Goal: Task Accomplishment & Management: Manage account settings

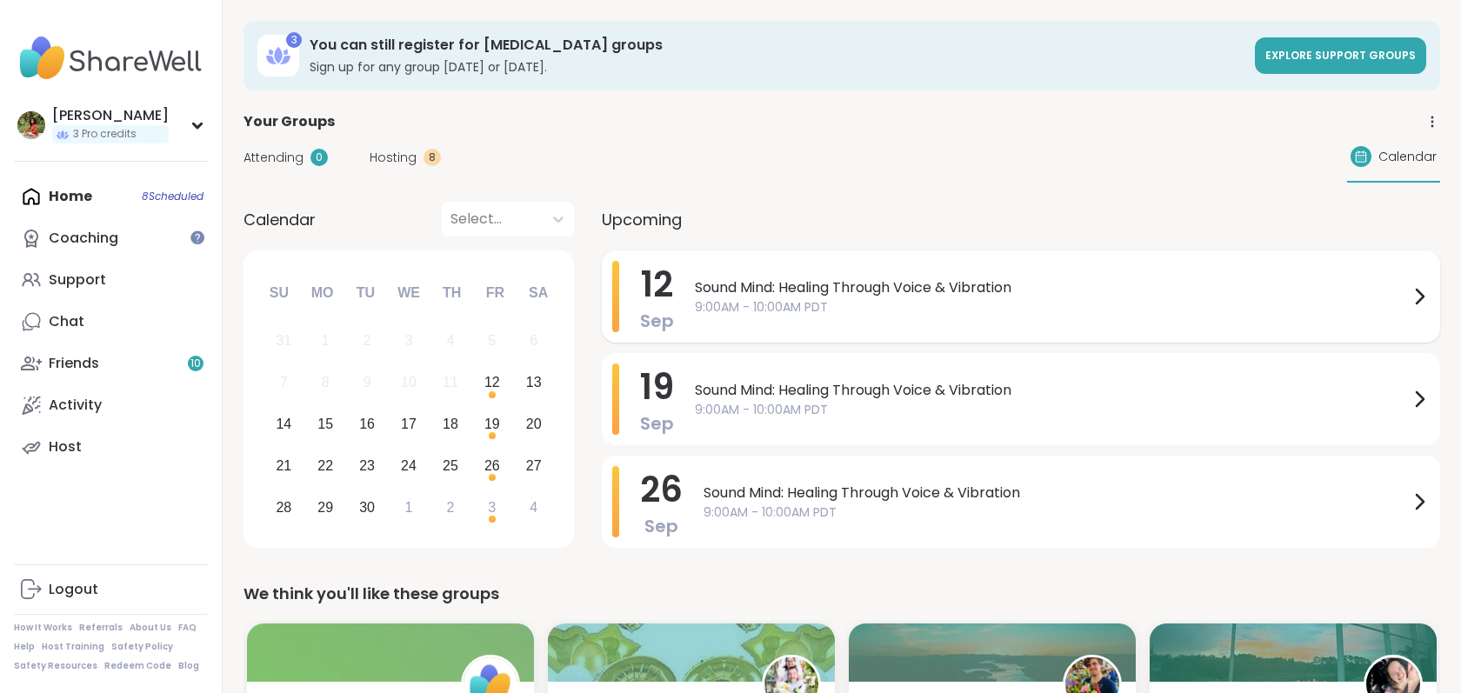
click at [1354, 291] on span "Sound Mind: Healing Through Voice & Vibration" at bounding box center [1052, 287] width 714 height 21
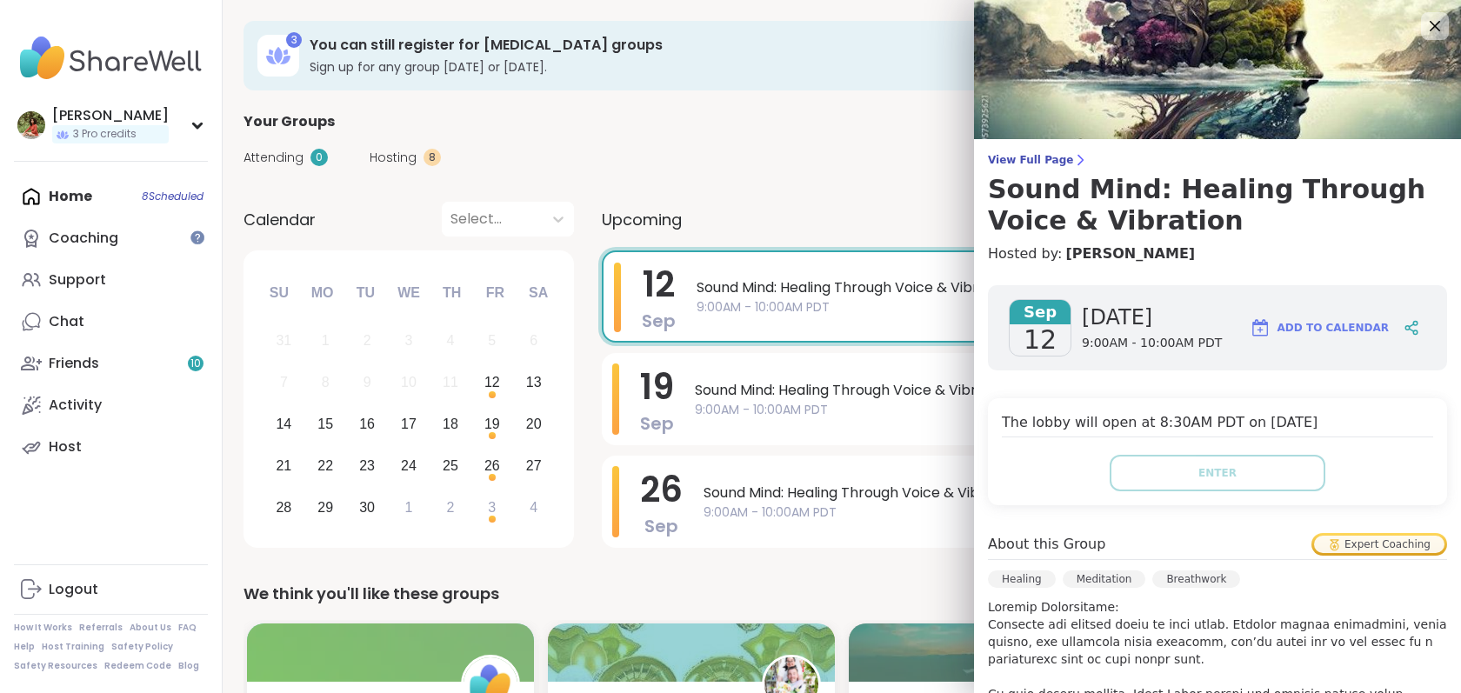
click at [1351, 547] on div "Expert Coaching" at bounding box center [1379, 544] width 130 height 17
click at [1434, 28] on icon at bounding box center [1434, 26] width 22 height 22
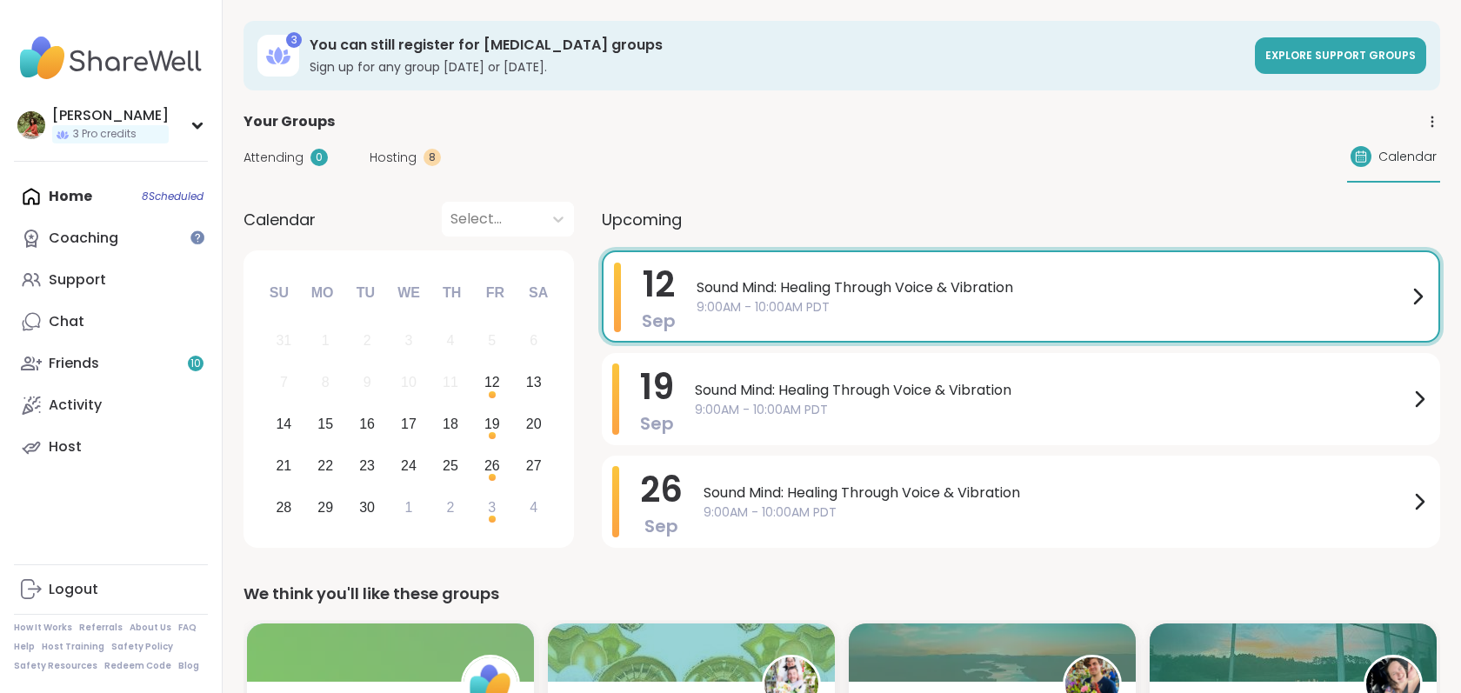
click at [1374, 306] on span "9:00AM - 10:00AM PDT" at bounding box center [1051, 307] width 710 height 18
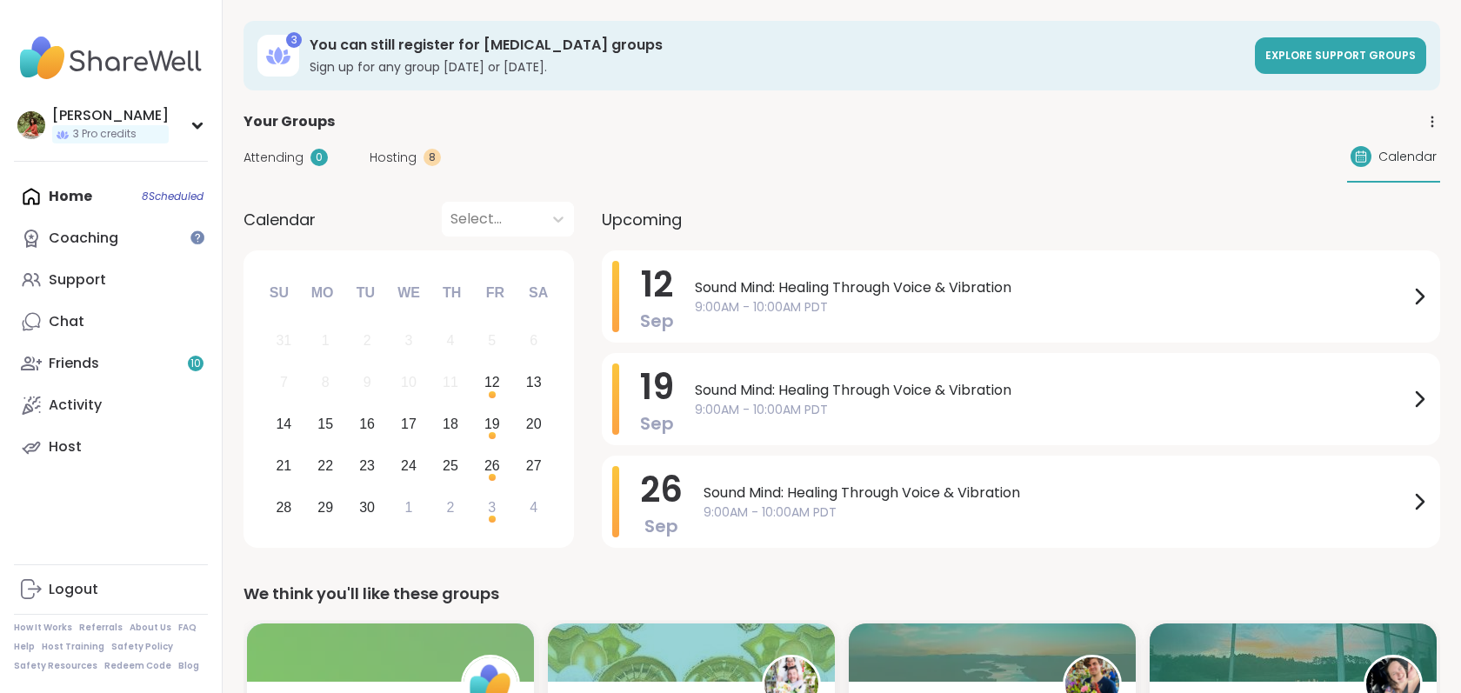
click at [401, 165] on span "Hosting" at bounding box center [392, 158] width 47 height 18
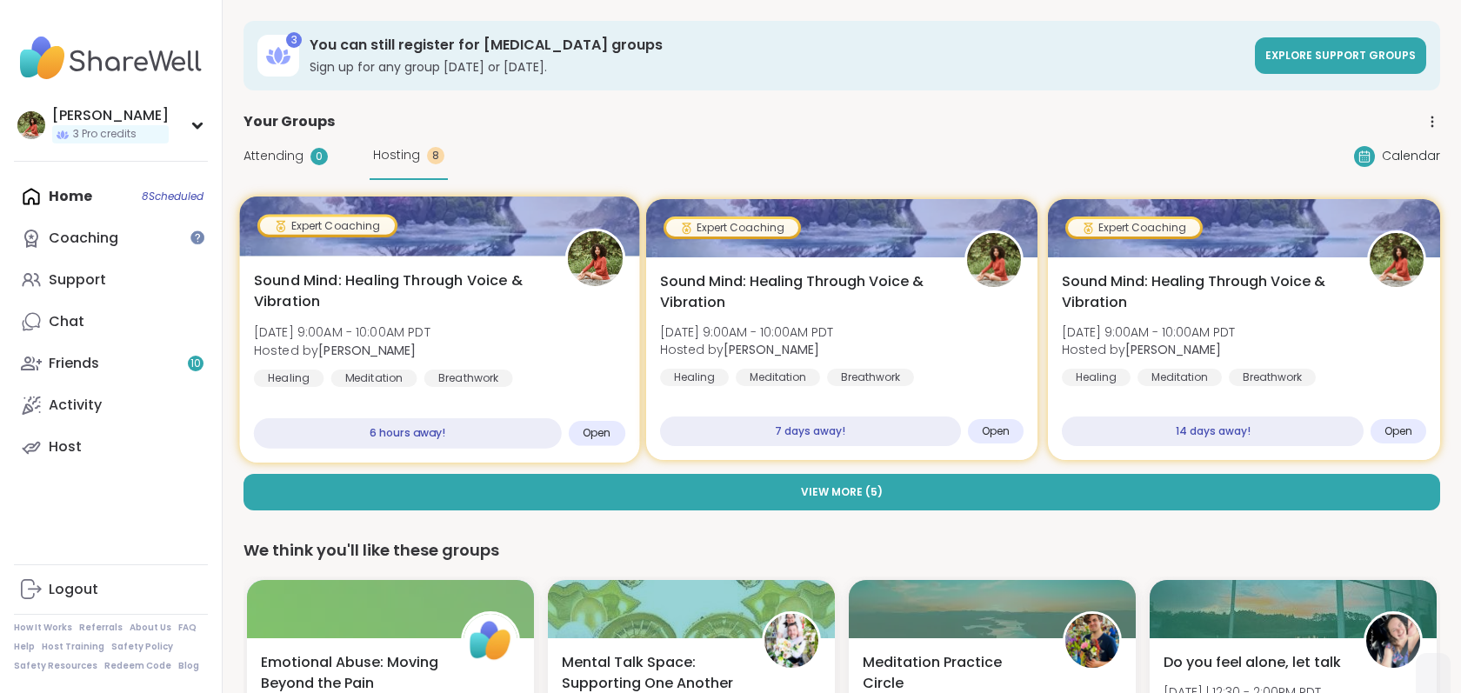
click at [529, 279] on span "Sound Mind: Healing Through Voice & Vibration" at bounding box center [399, 291] width 291 height 43
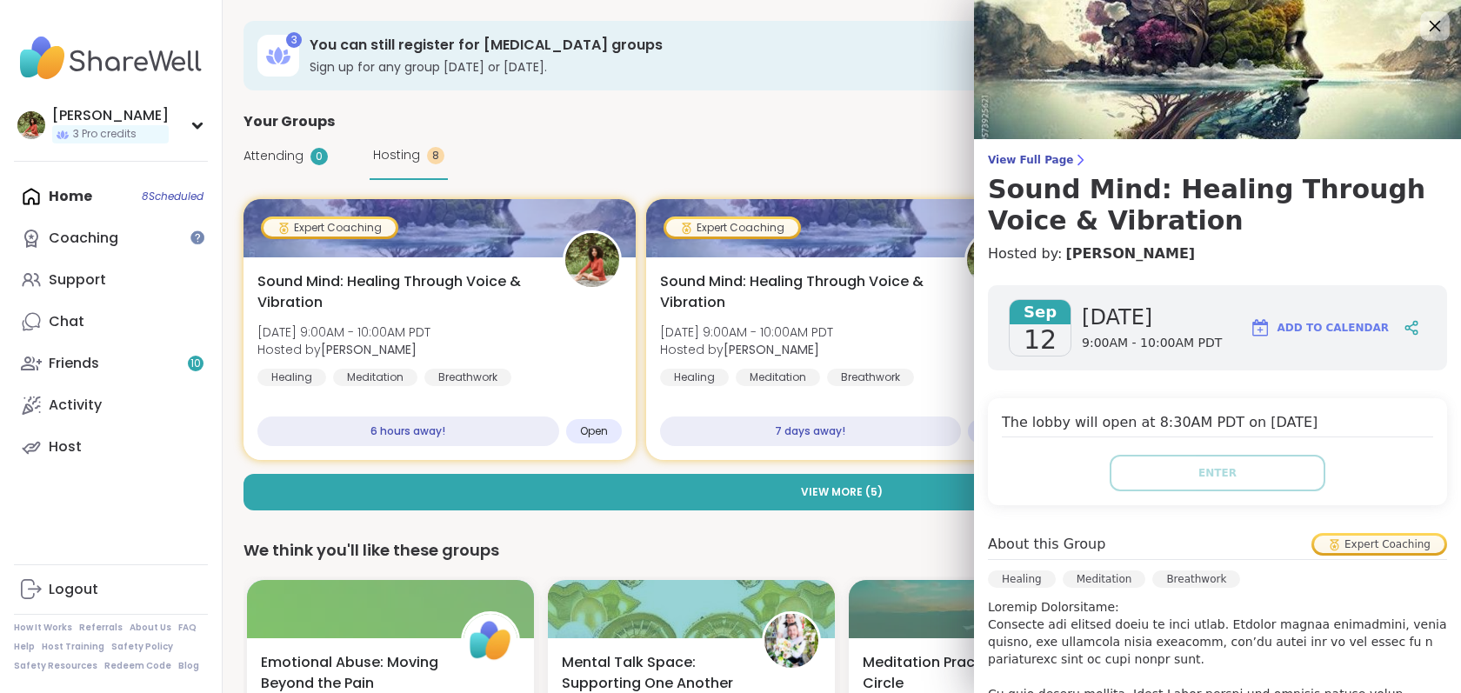
click at [1431, 30] on icon at bounding box center [1434, 26] width 22 height 22
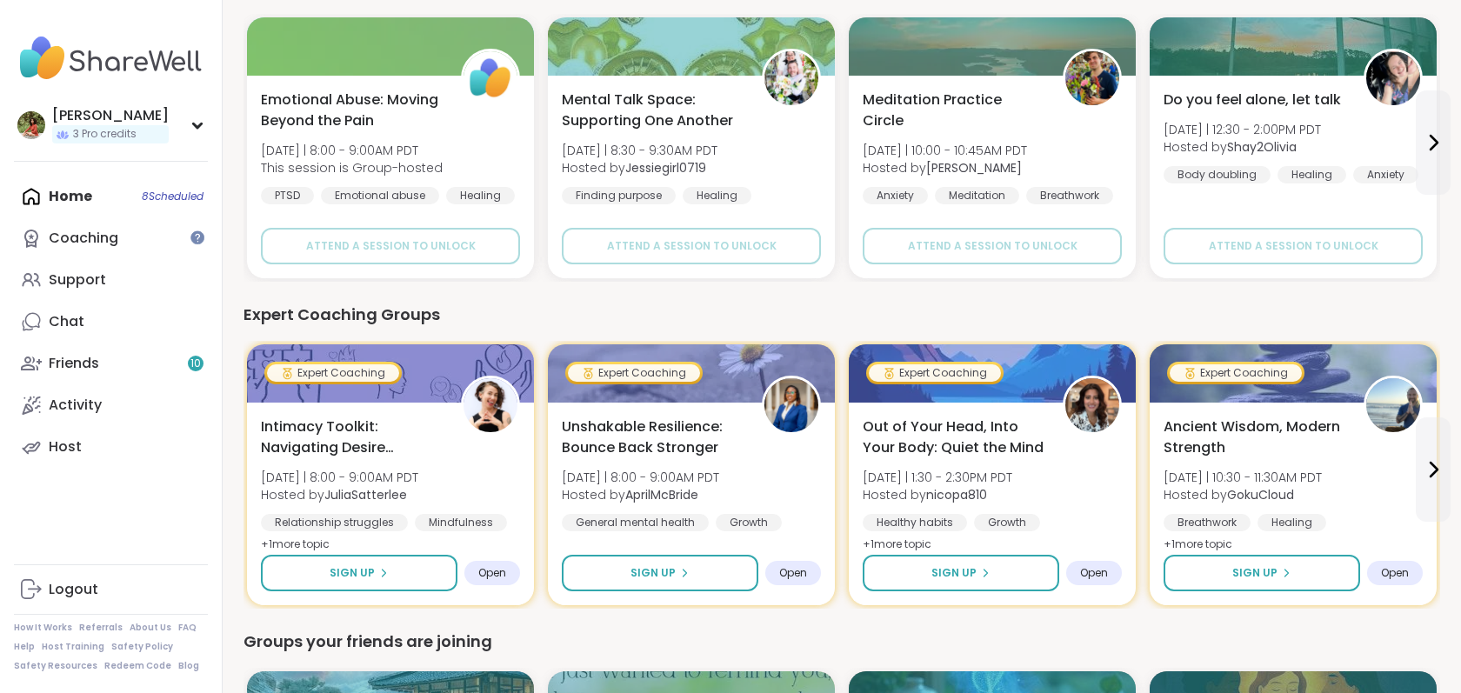
scroll to position [595, 0]
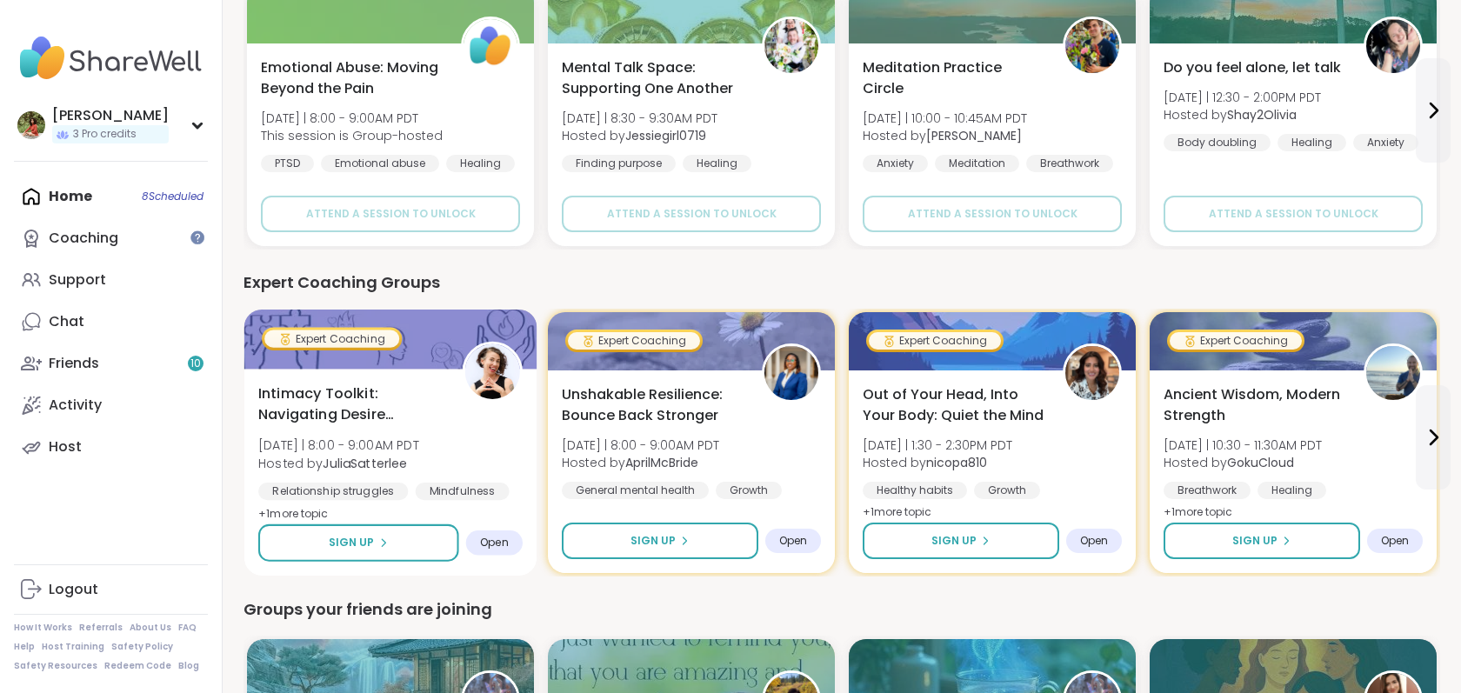
click at [443, 436] on div "Intimacy Toolkit: Navigating Desire Dynamics [DATE] | 8:00 - 9:00AM PDT Hosted …" at bounding box center [390, 454] width 264 height 142
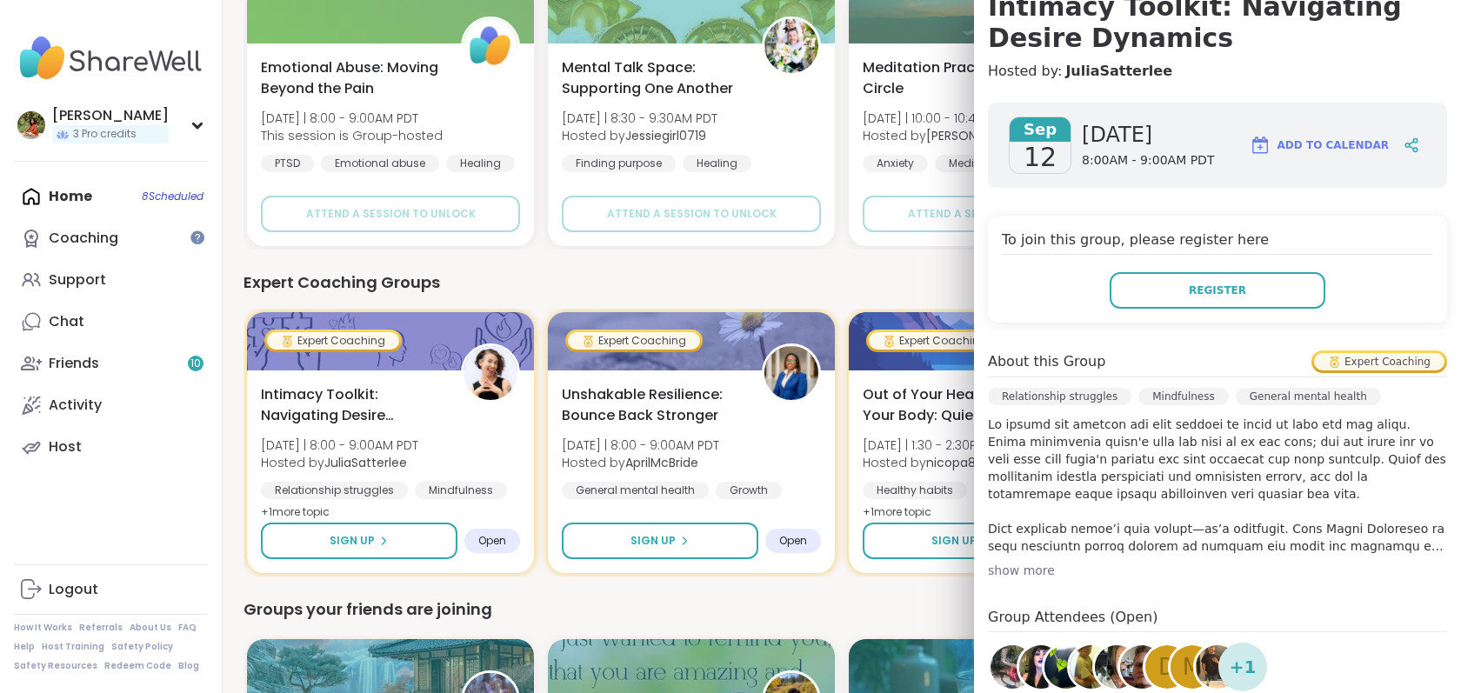
scroll to position [185, 0]
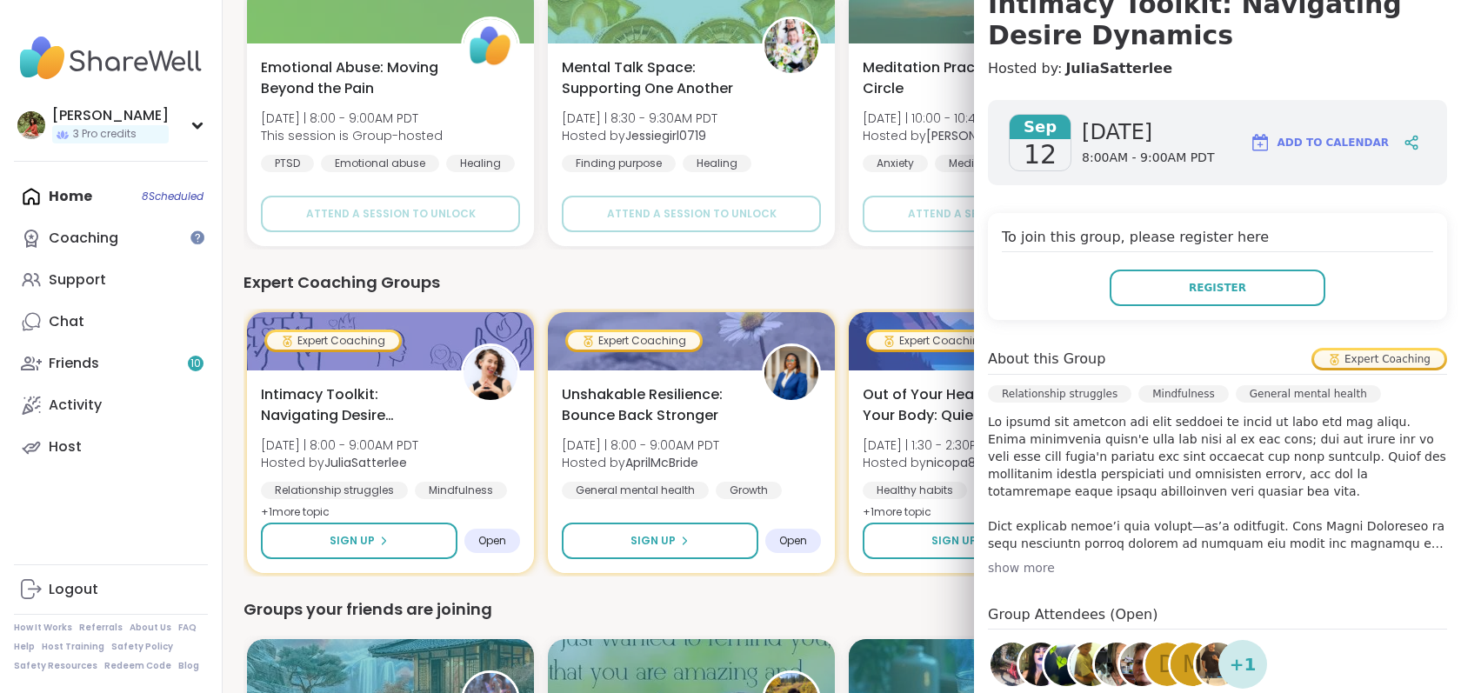
click at [1035, 566] on div "show more" at bounding box center [1217, 567] width 459 height 17
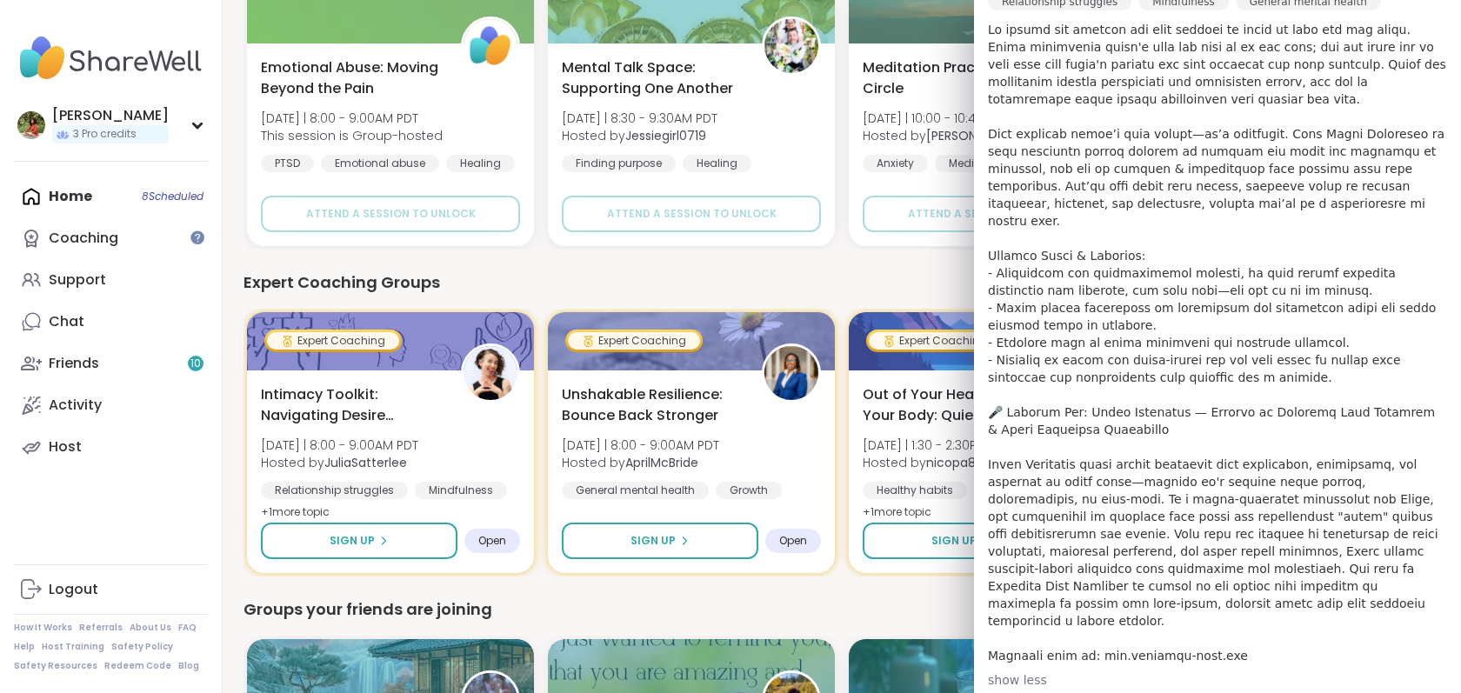
scroll to position [581, 0]
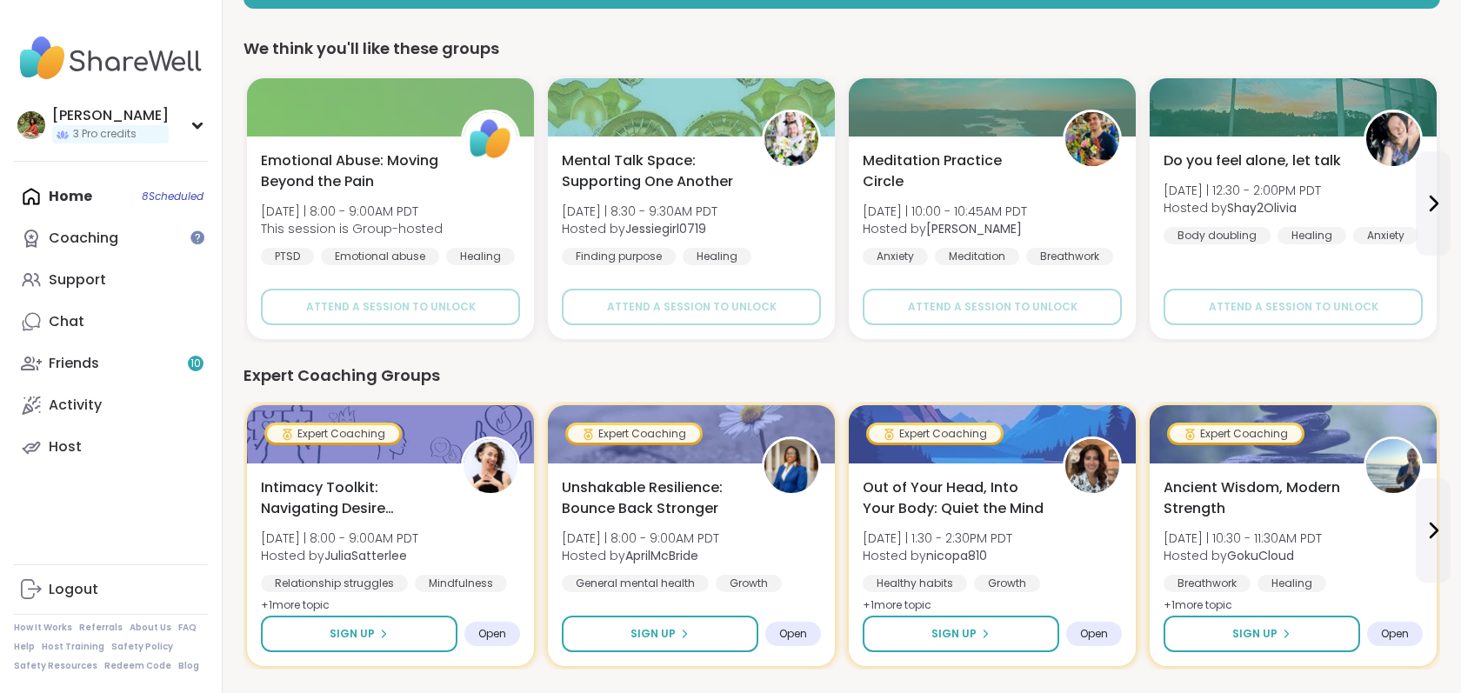
scroll to position [399, 0]
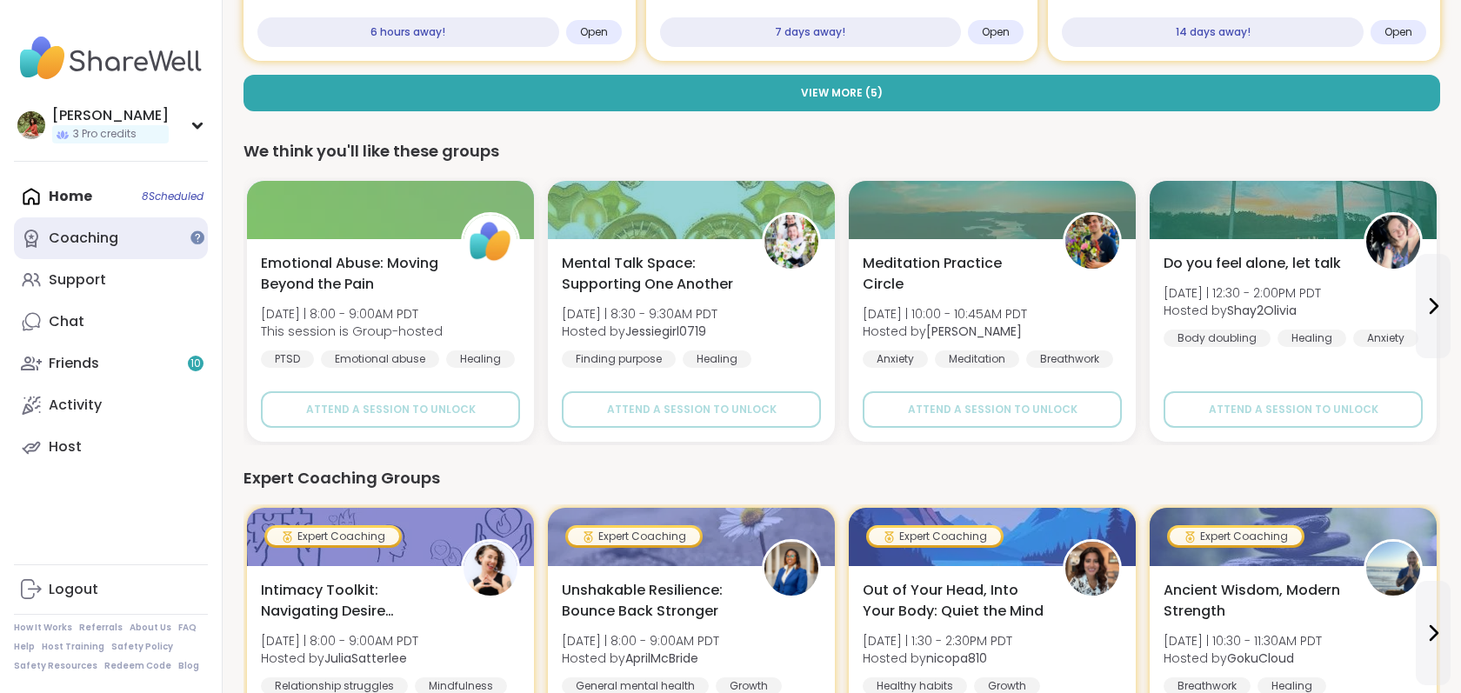
click at [100, 239] on div "Coaching" at bounding box center [84, 238] width 70 height 19
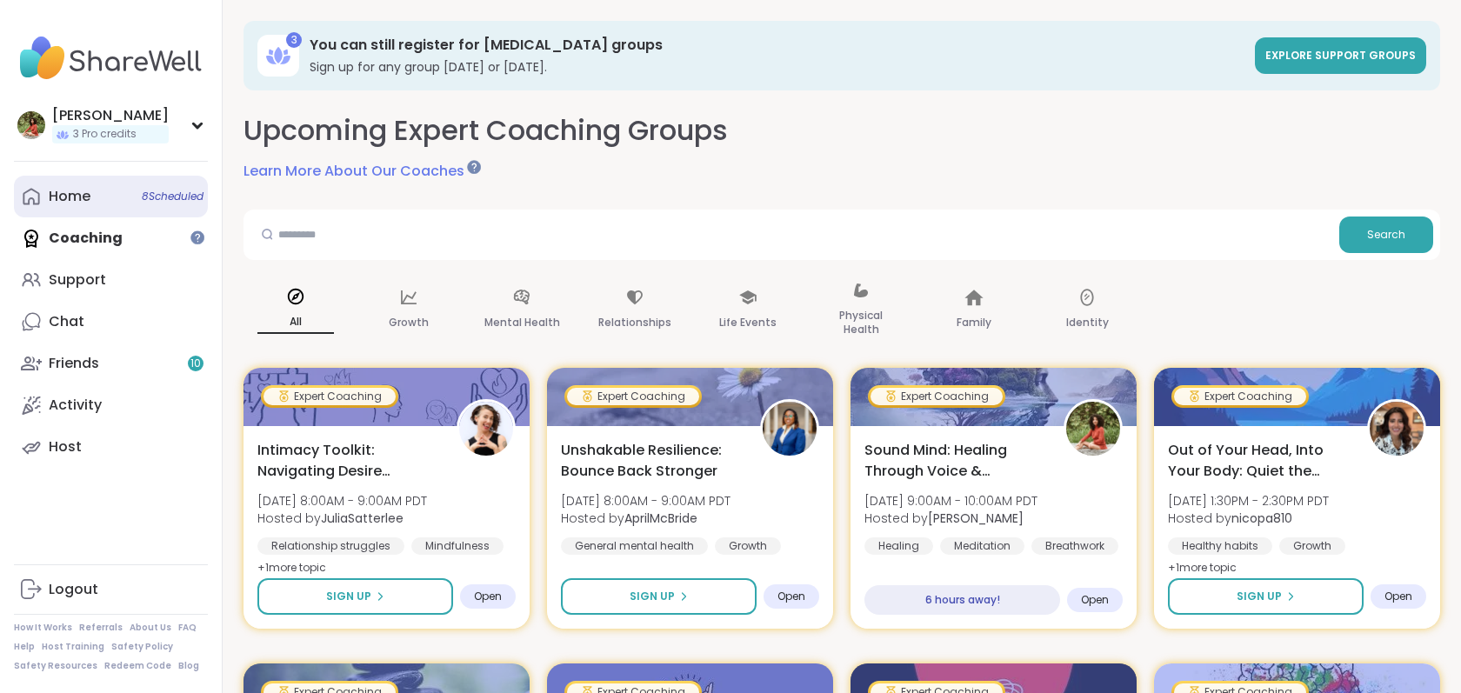
click at [90, 190] on div "Home 8 Scheduled" at bounding box center [70, 196] width 42 height 19
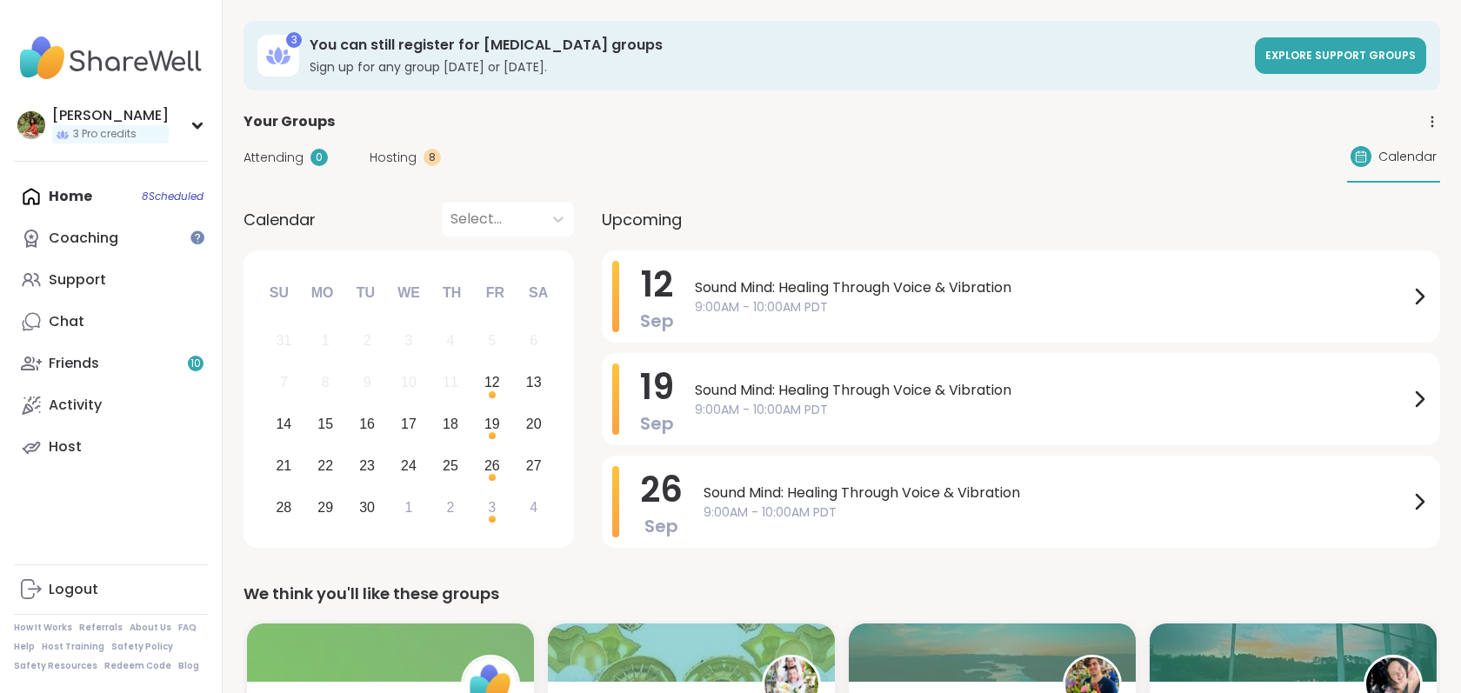
click at [410, 149] on span "Hosting" at bounding box center [392, 158] width 47 height 18
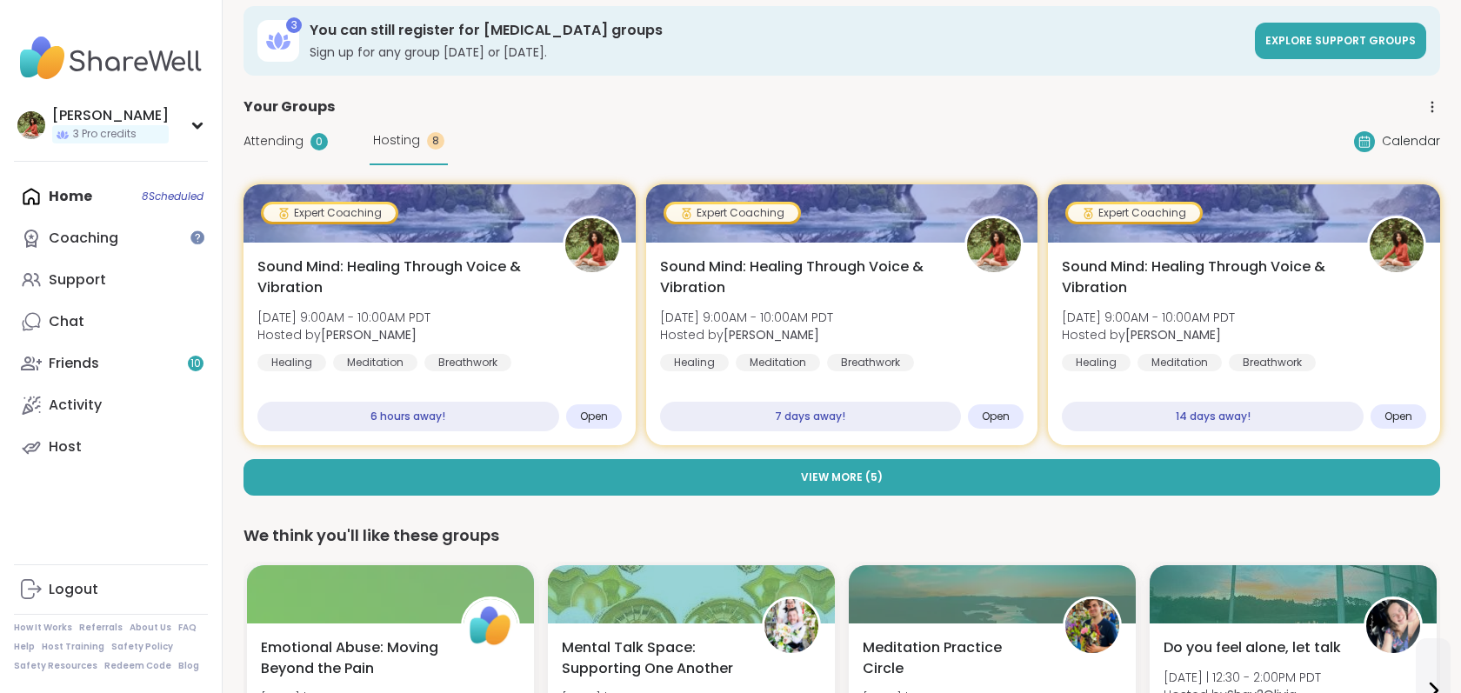
scroll to position [19, 0]
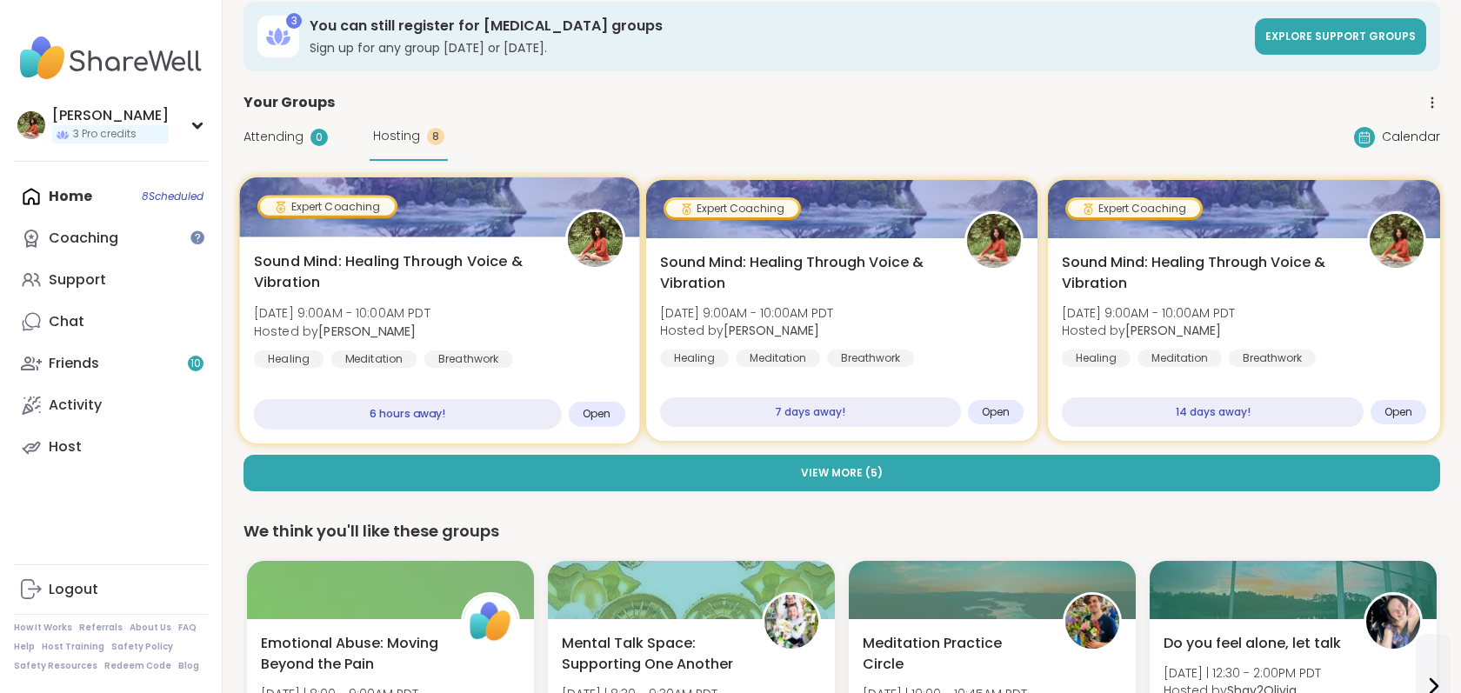
click at [532, 356] on div "Sound Mind: Healing Through Voice & Vibration [DATE] 9:00AM - 10:00AM PDT Hoste…" at bounding box center [439, 309] width 371 height 117
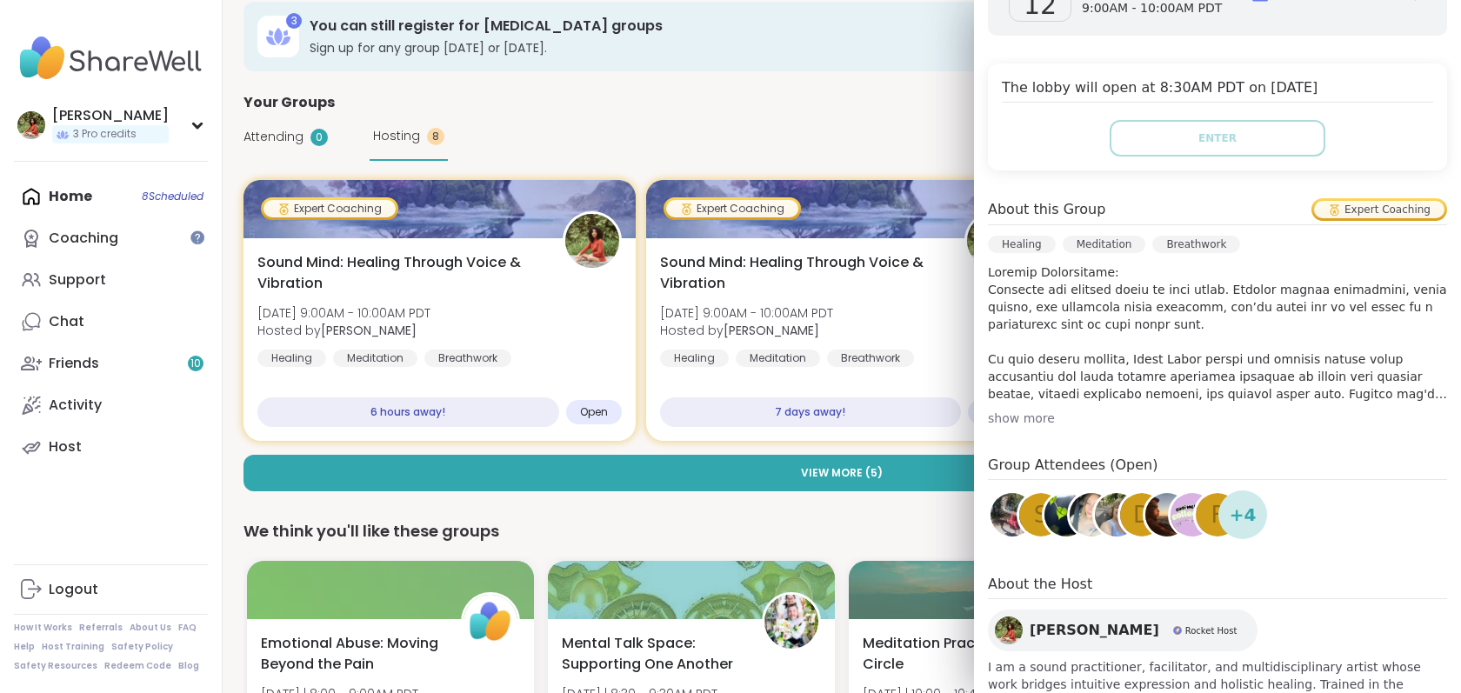
scroll to position [0, 0]
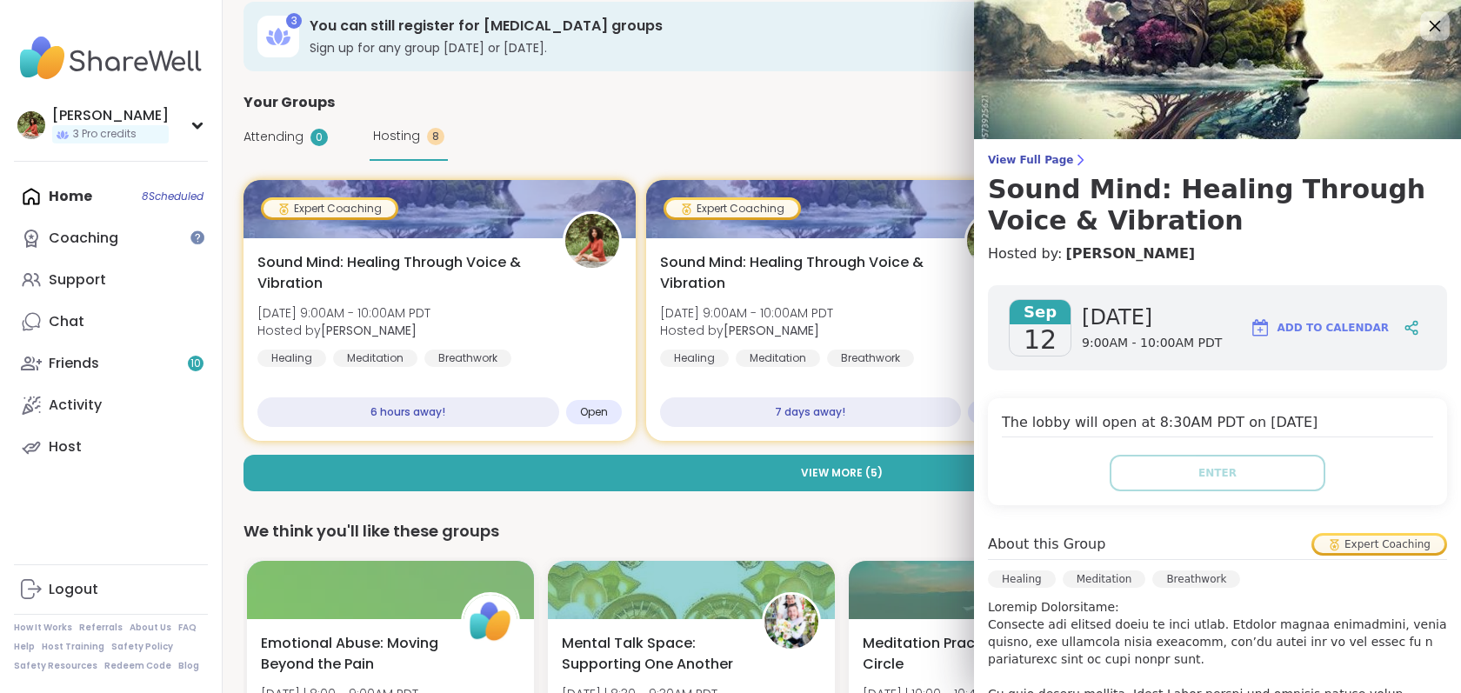
click at [1436, 21] on icon at bounding box center [1434, 26] width 22 height 22
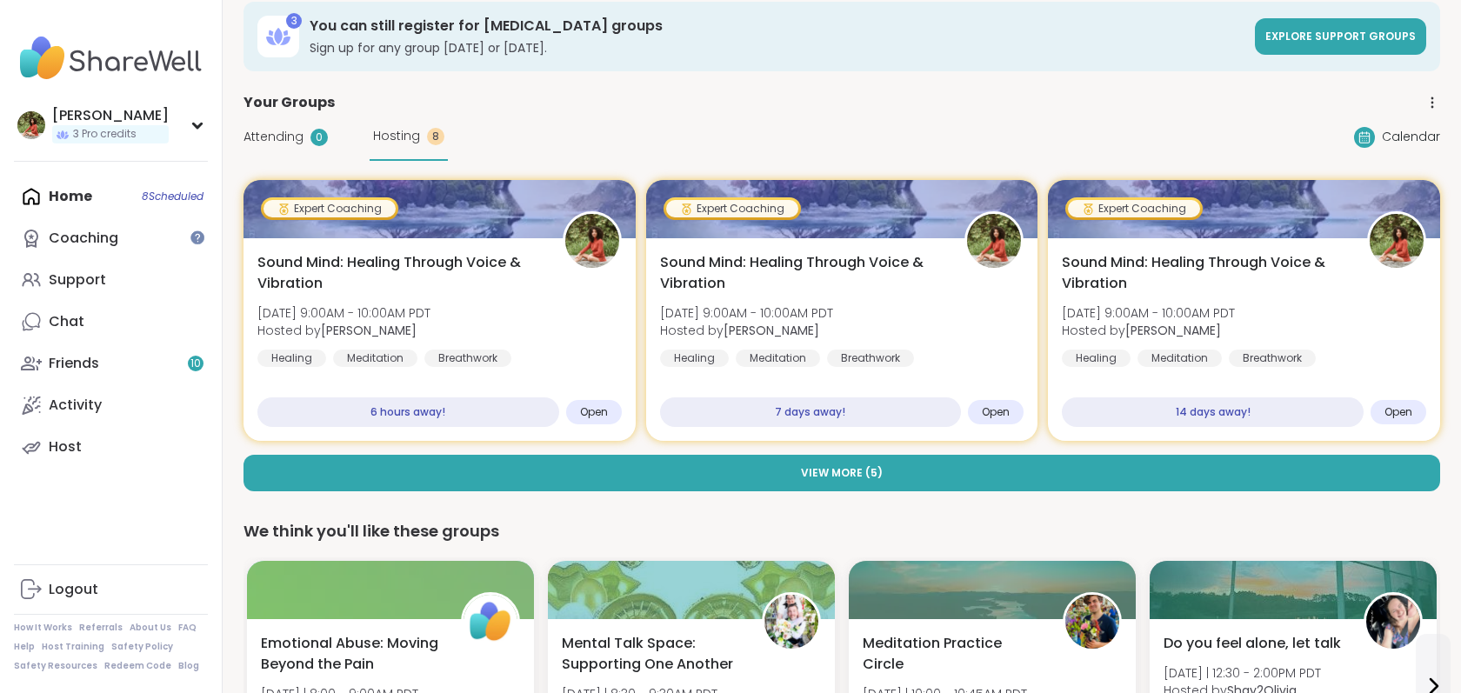
click at [1431, 102] on icon at bounding box center [1431, 102] width 1 height 1
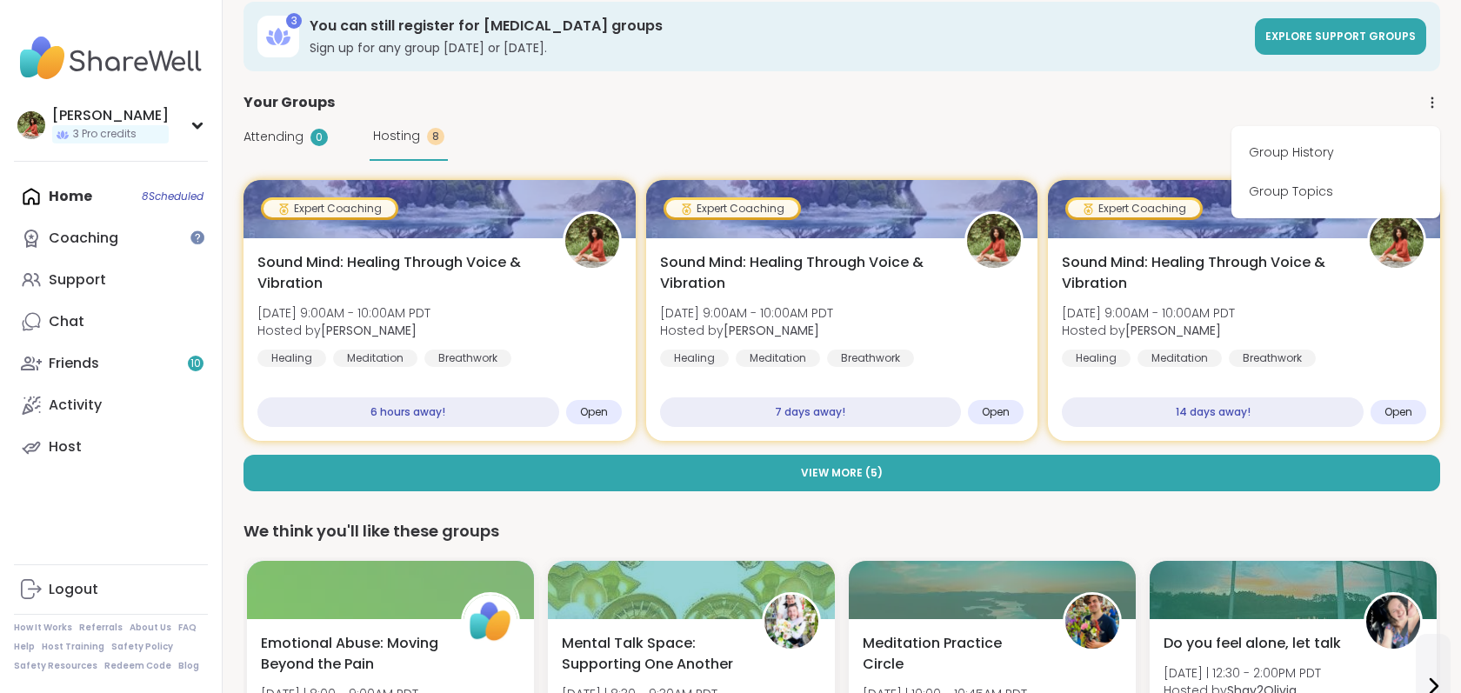
click at [1336, 103] on div "Your Groups Group History Group Topics" at bounding box center [841, 102] width 1196 height 21
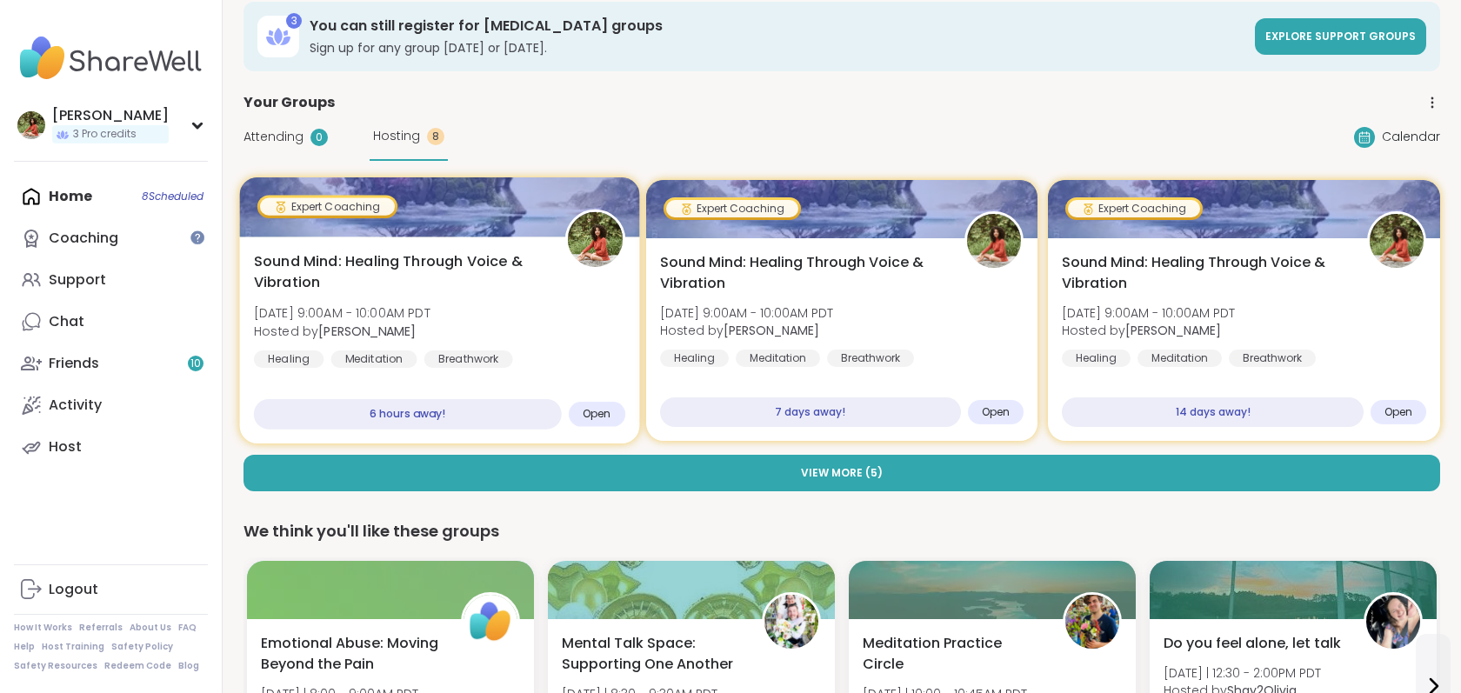
click at [477, 249] on div "Sound Mind: Healing Through Voice & Vibration [DATE] 9:00AM - 10:00AM PDT Hoste…" at bounding box center [439, 339] width 400 height 207
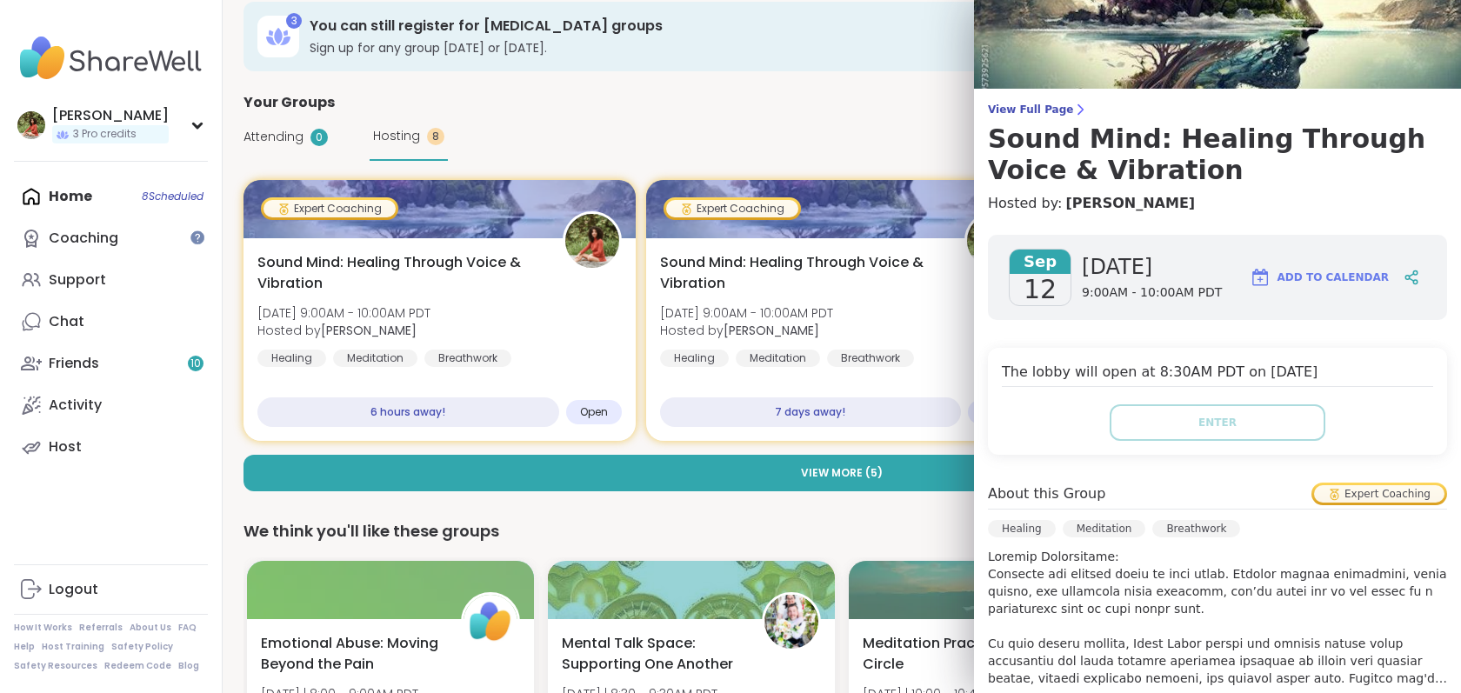
scroll to position [52, 0]
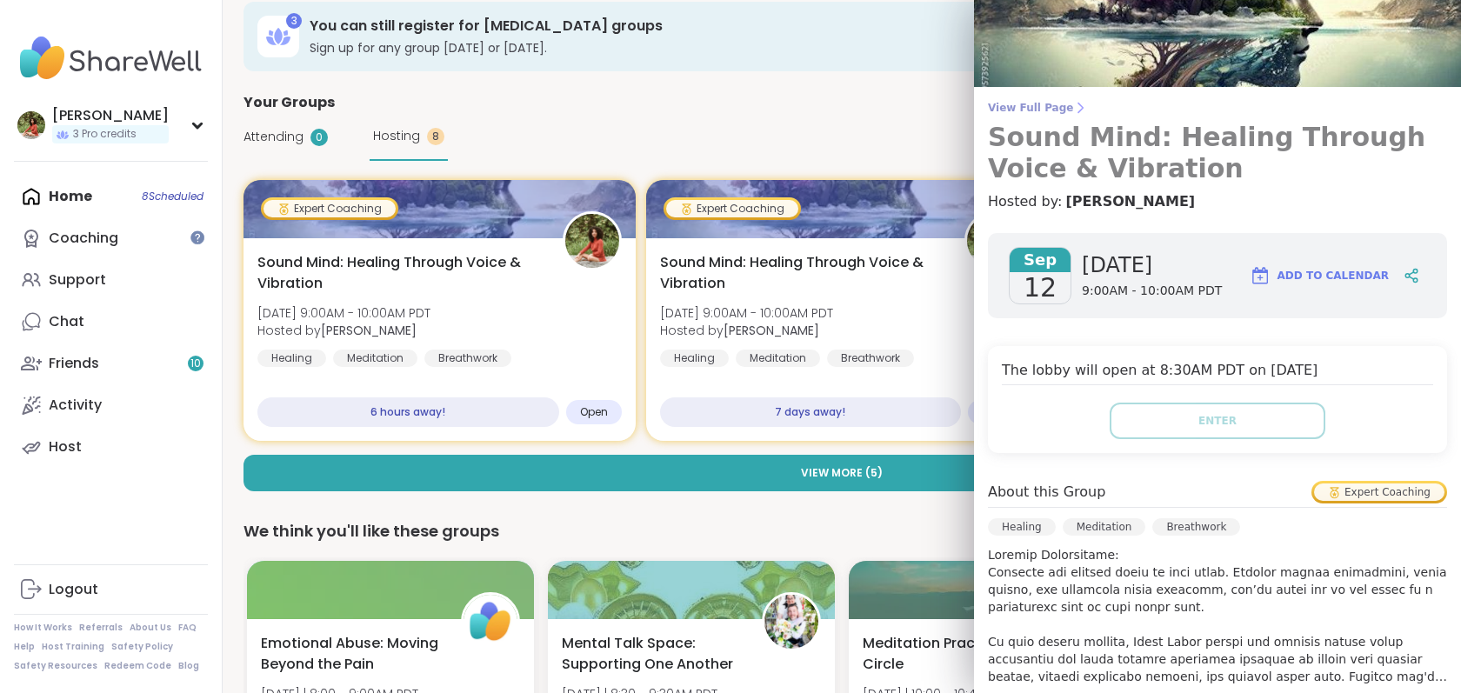
click at [1050, 110] on span "View Full Page" at bounding box center [1217, 108] width 459 height 14
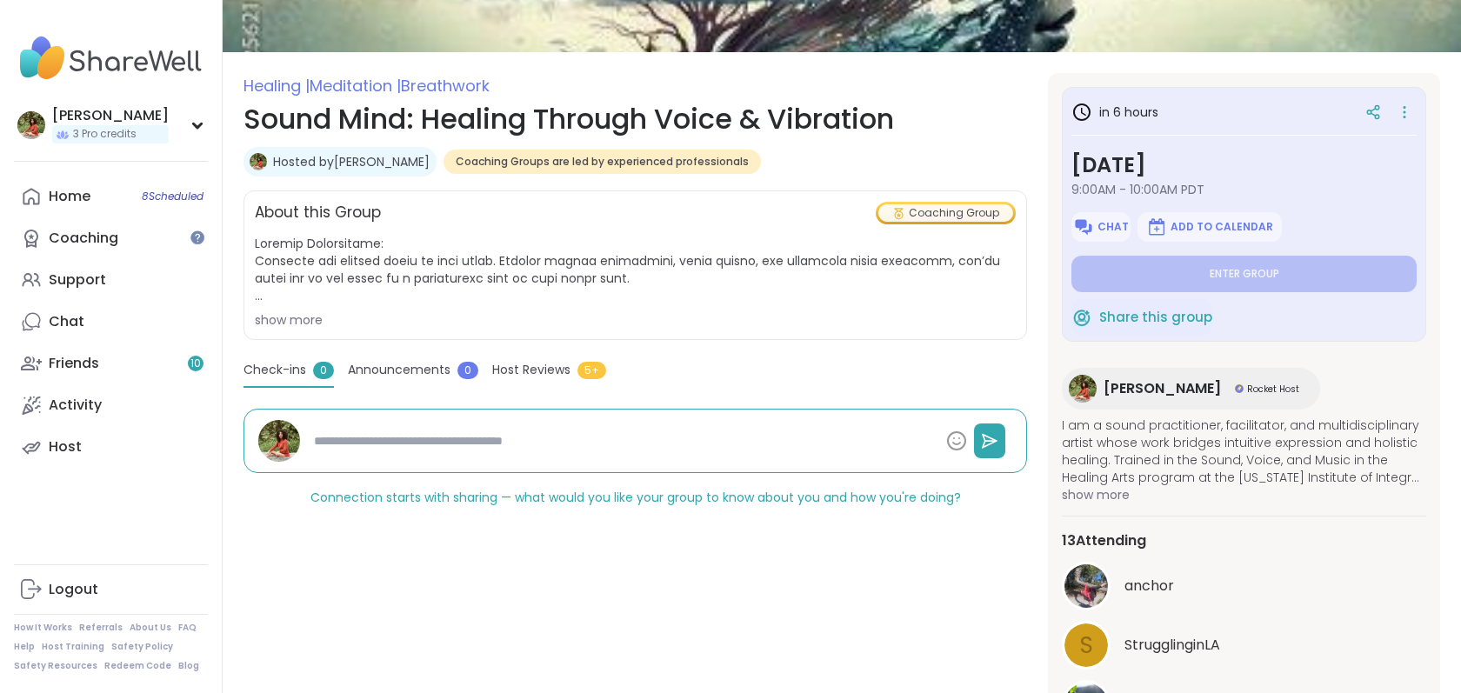
scroll to position [181, 0]
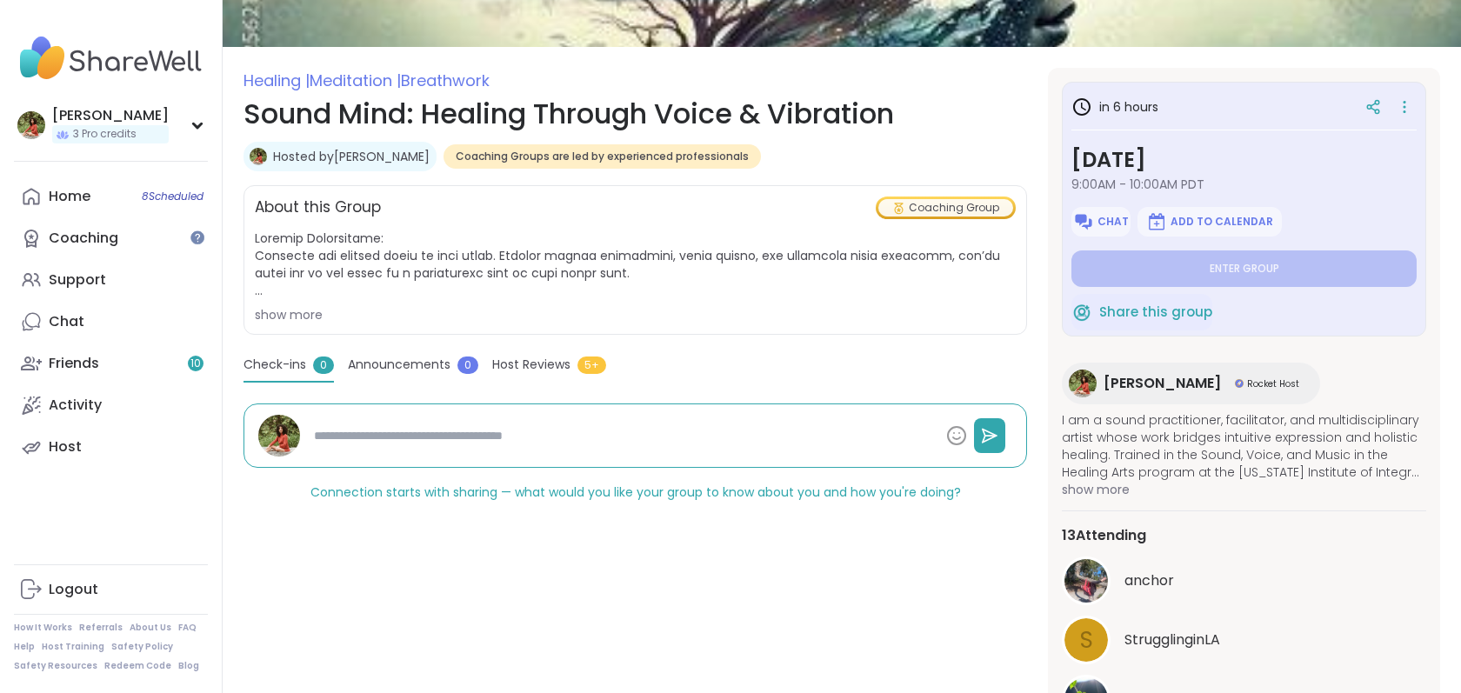
click at [533, 363] on span "Host Reviews" at bounding box center [531, 365] width 78 height 18
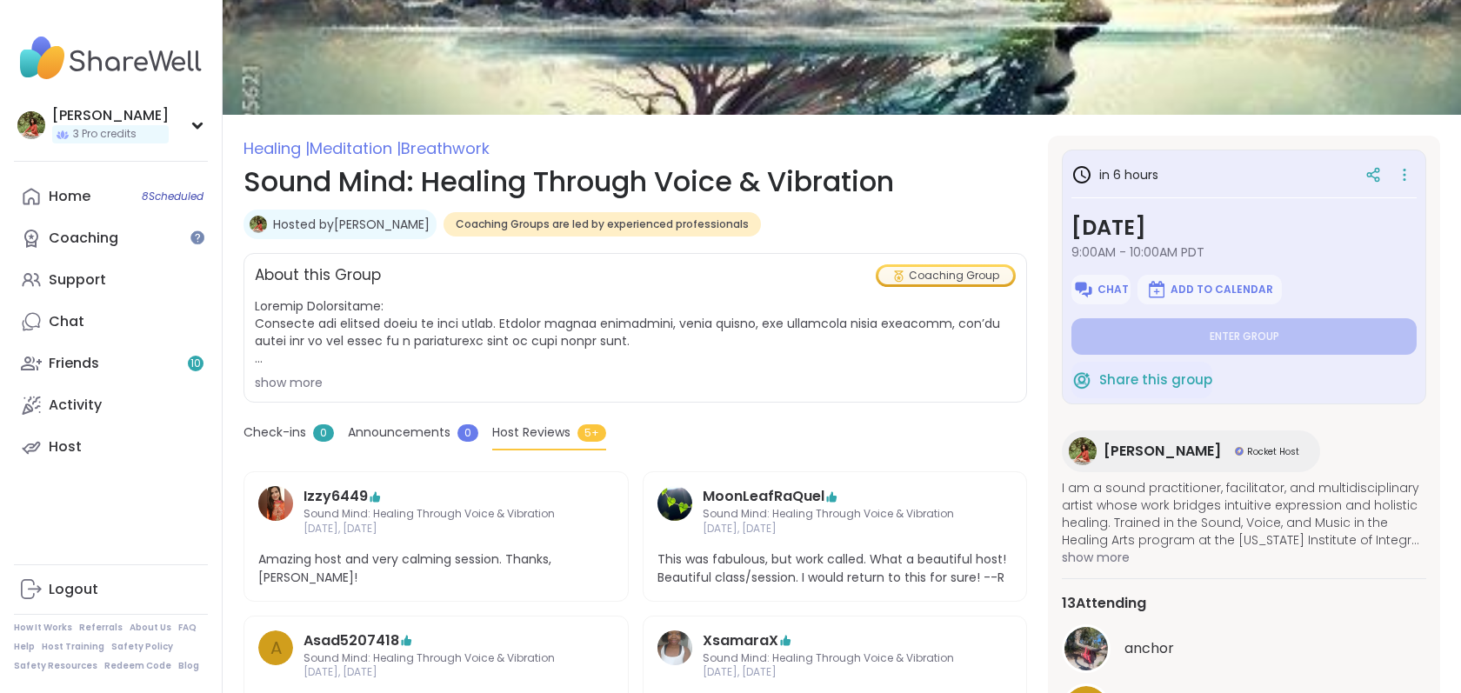
scroll to position [0, 0]
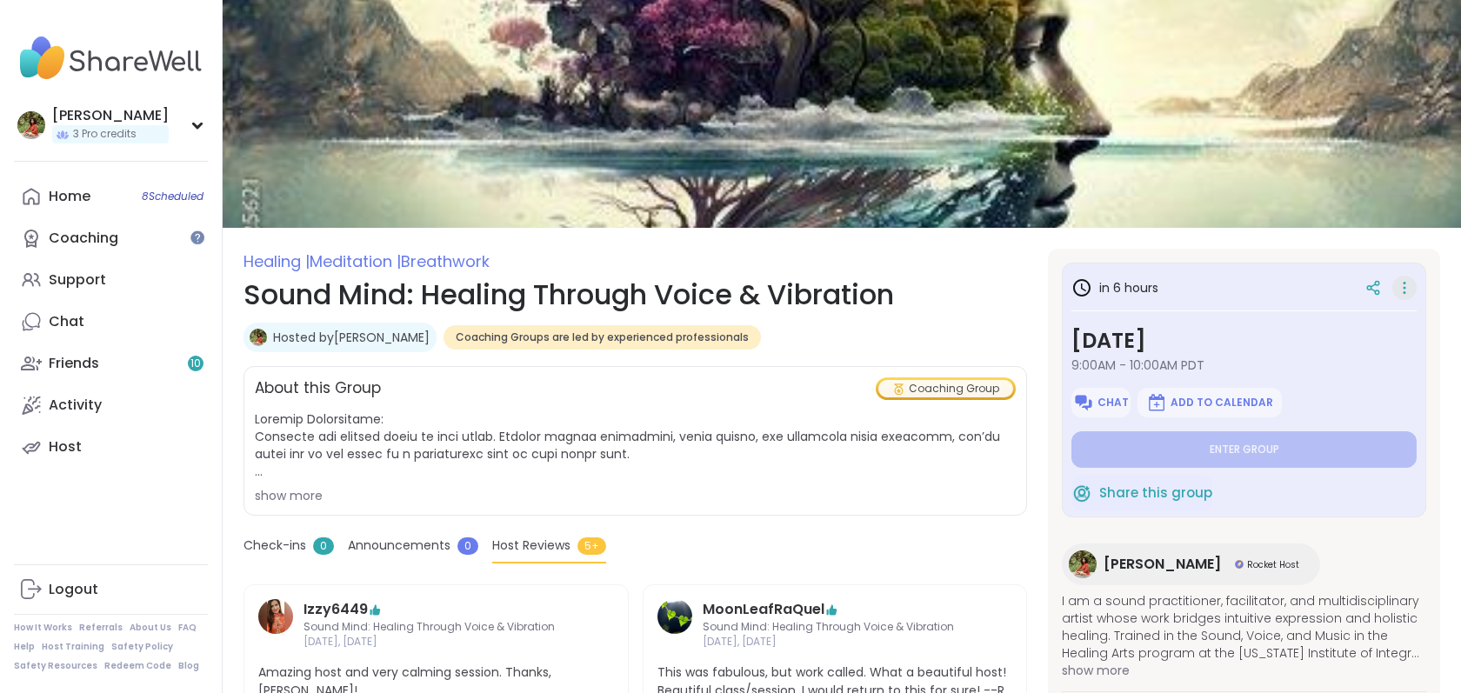
click at [1400, 290] on icon at bounding box center [1403, 288] width 17 height 24
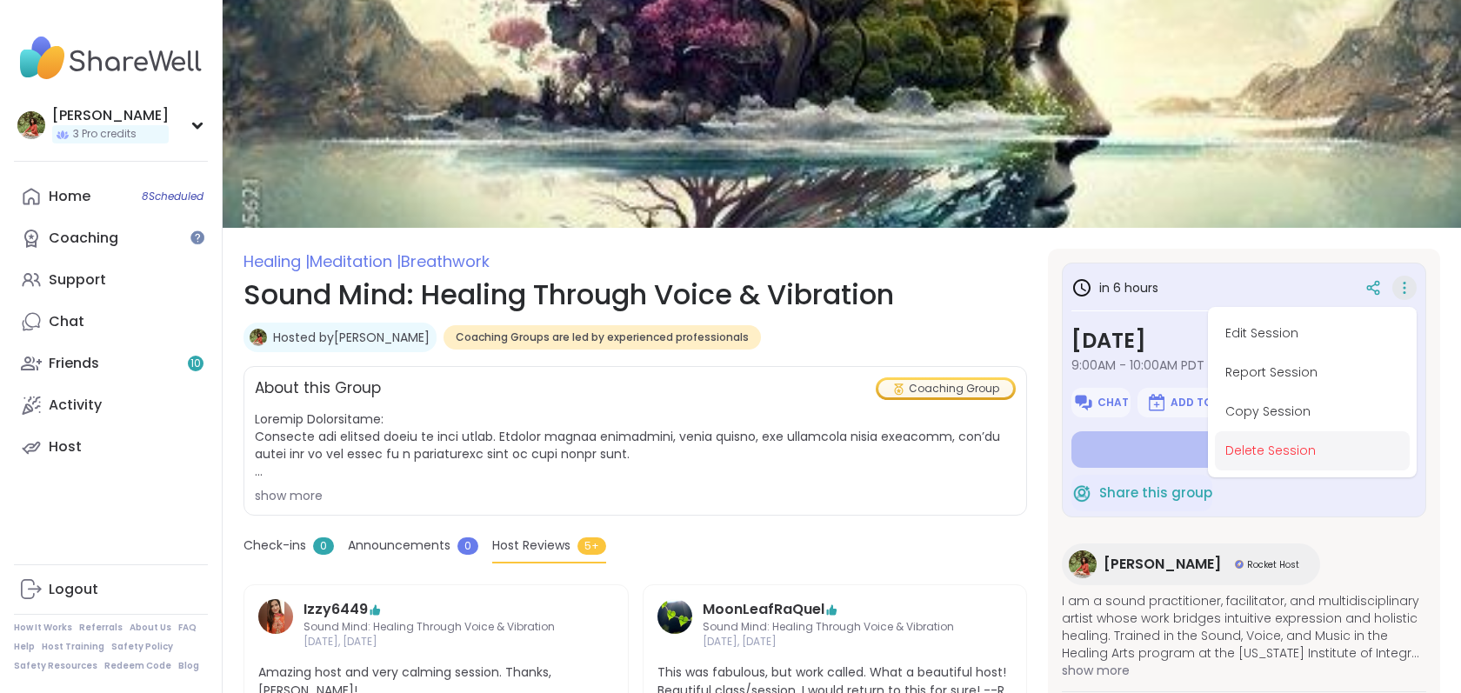
click at [1279, 442] on button "Delete Session" at bounding box center [1312, 450] width 195 height 39
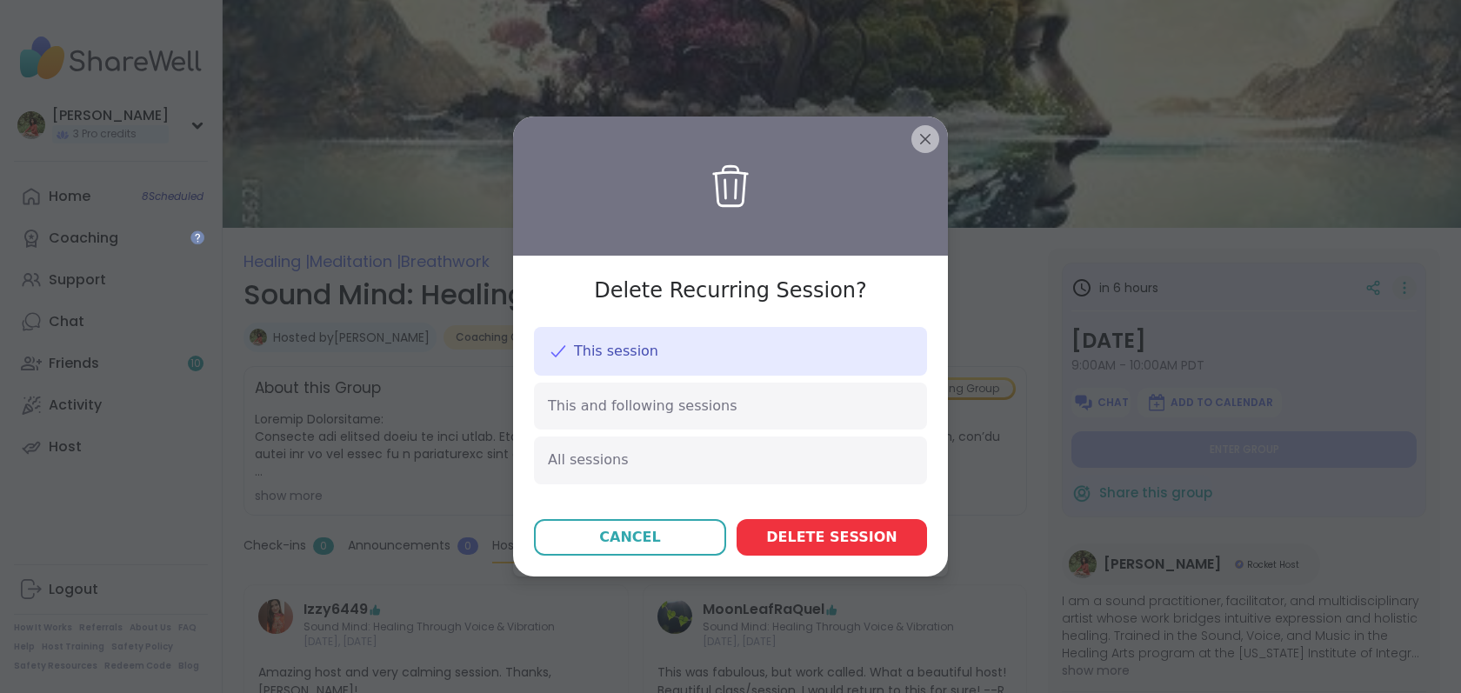
click at [786, 527] on span "Delete session" at bounding box center [831, 537] width 130 height 21
